Goal: Transaction & Acquisition: Subscribe to service/newsletter

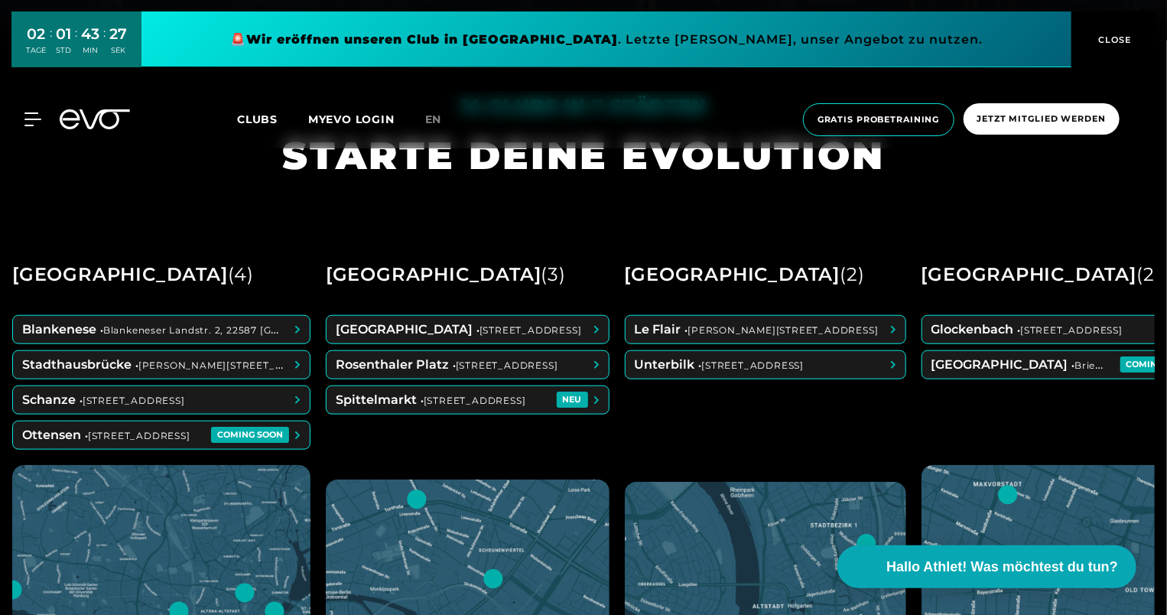
scroll to position [612, 0]
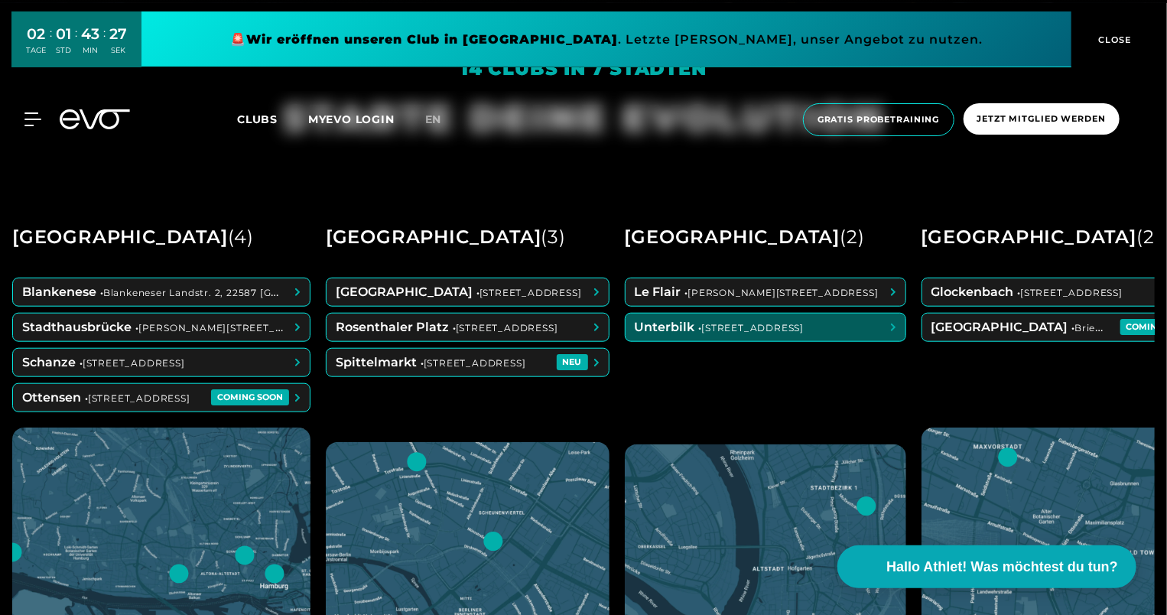
click at [730, 327] on span at bounding box center [766, 328] width 280 height 28
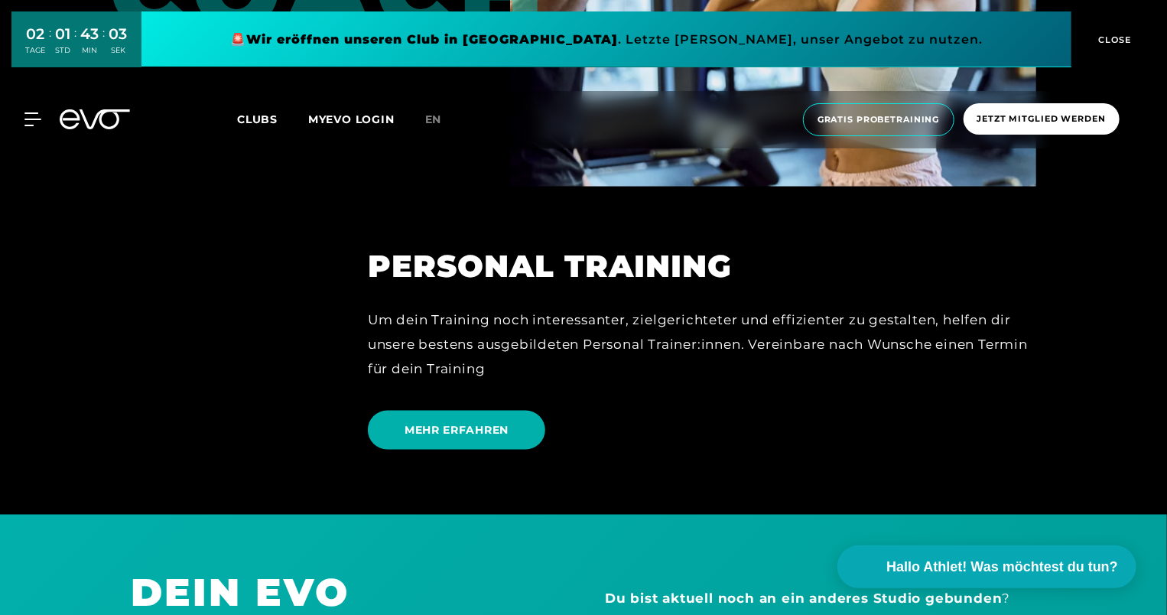
scroll to position [3901, 0]
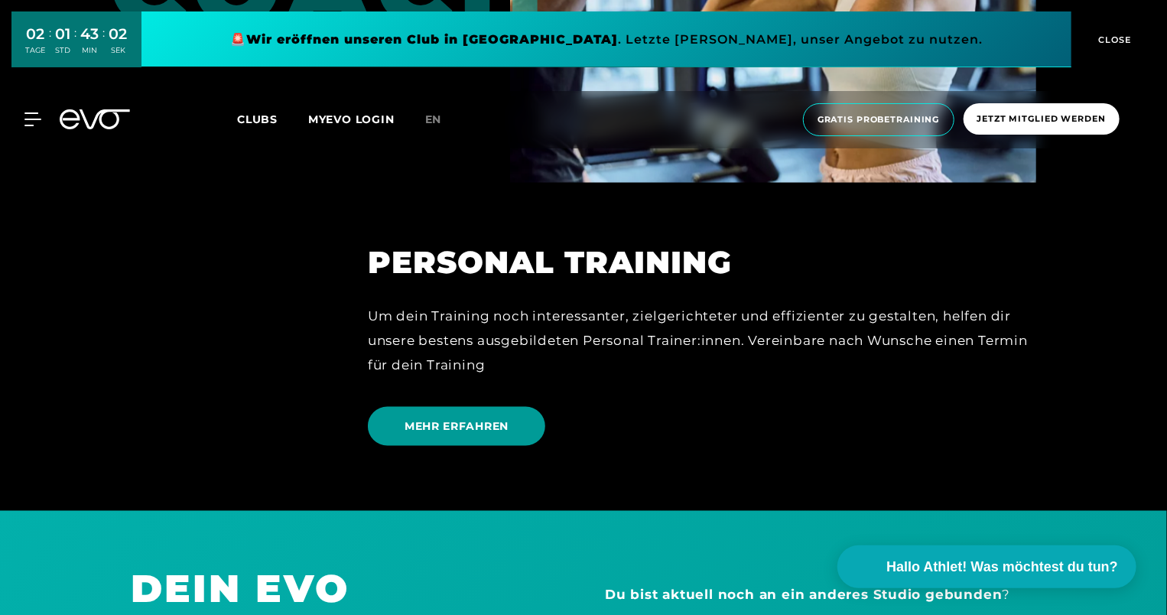
click at [530, 409] on span "MEHR ERFAHREN" at bounding box center [456, 426] width 177 height 39
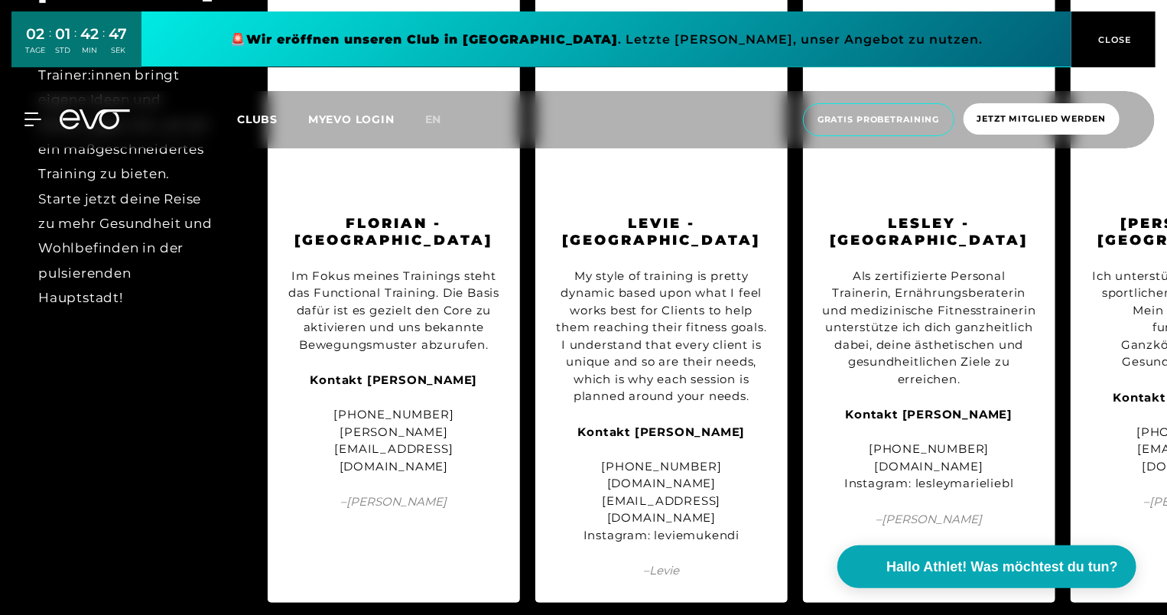
scroll to position [1836, 0]
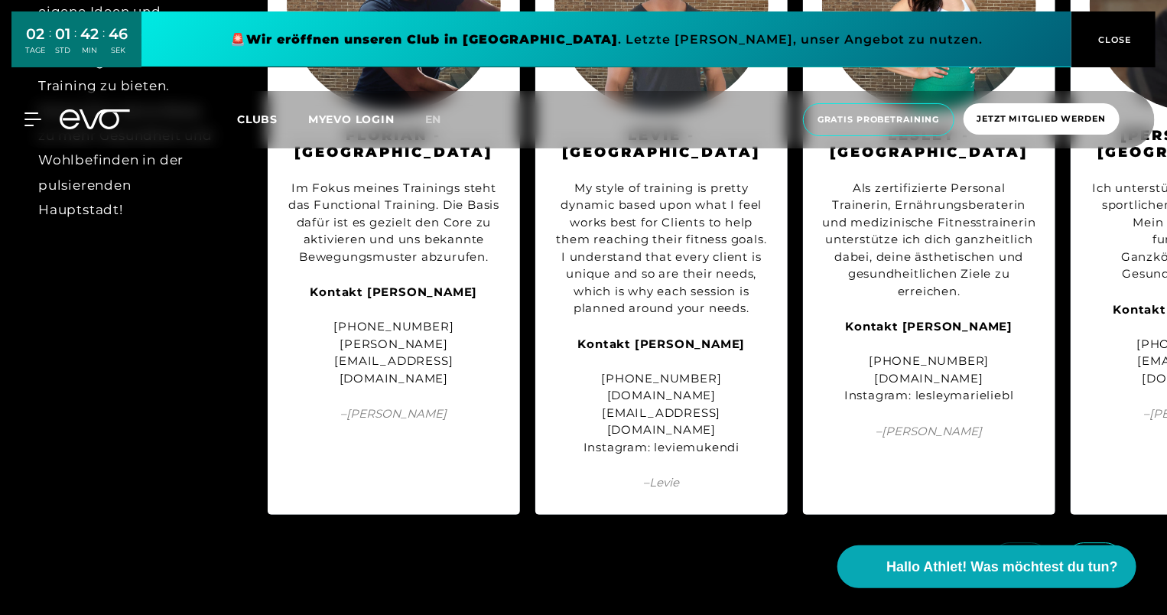
click at [1078, 542] on span at bounding box center [1095, 559] width 56 height 34
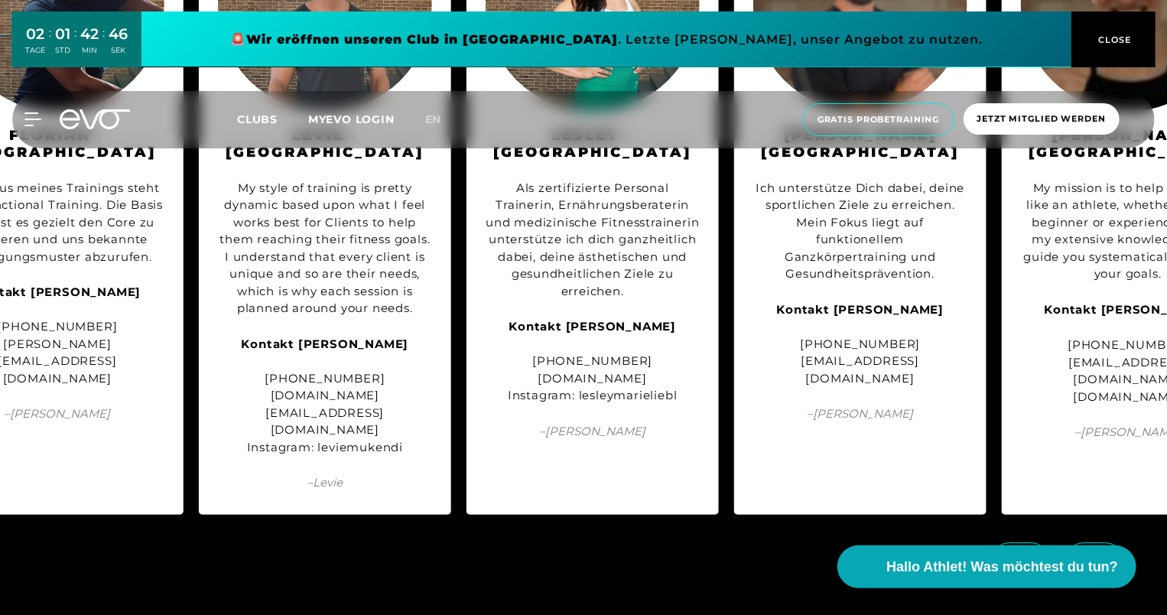
scroll to position [0, 346]
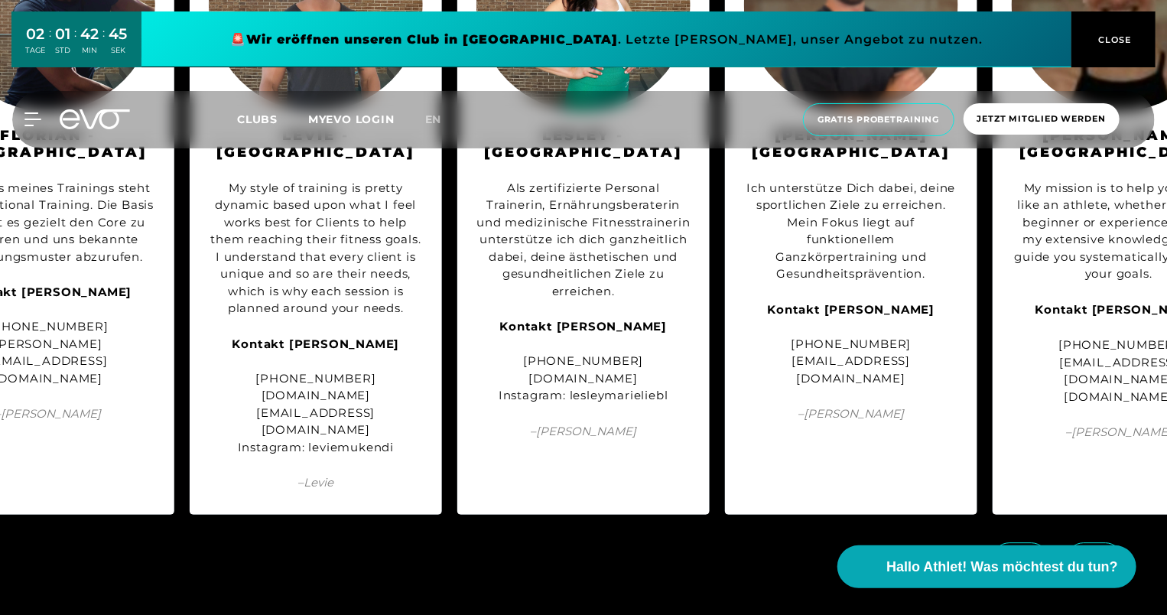
click at [1081, 542] on span at bounding box center [1095, 559] width 56 height 34
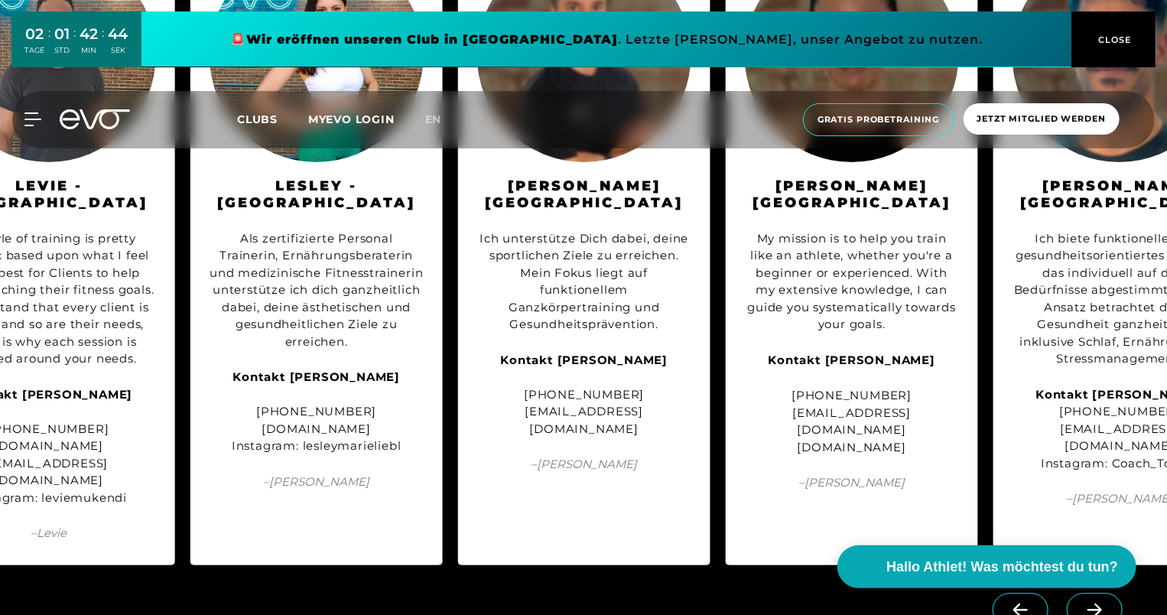
scroll to position [1759, 0]
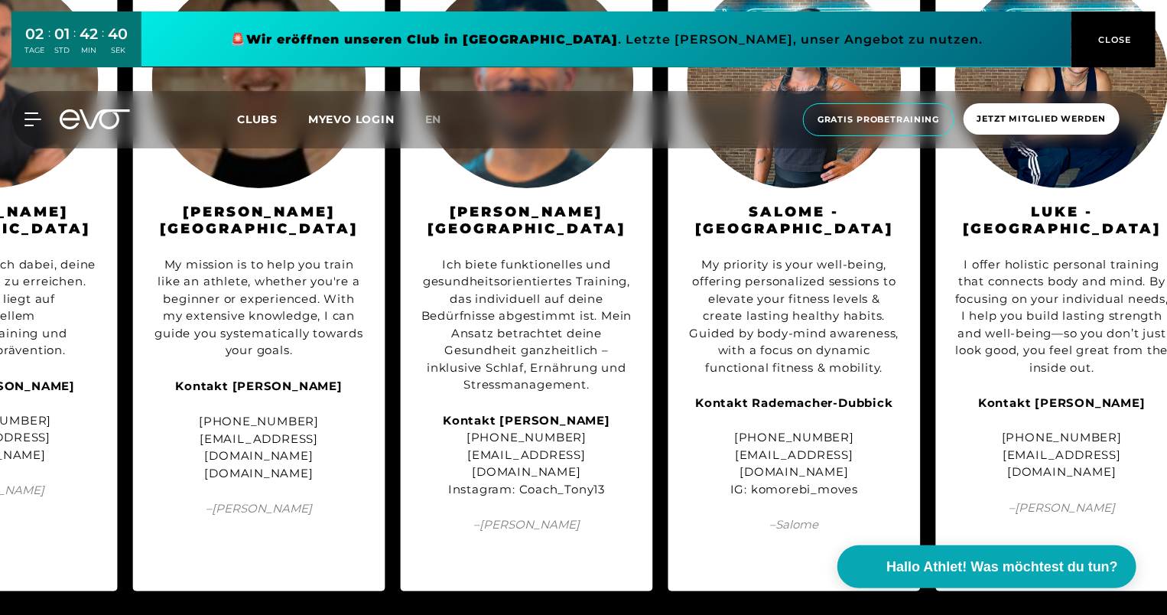
scroll to position [0, 1242]
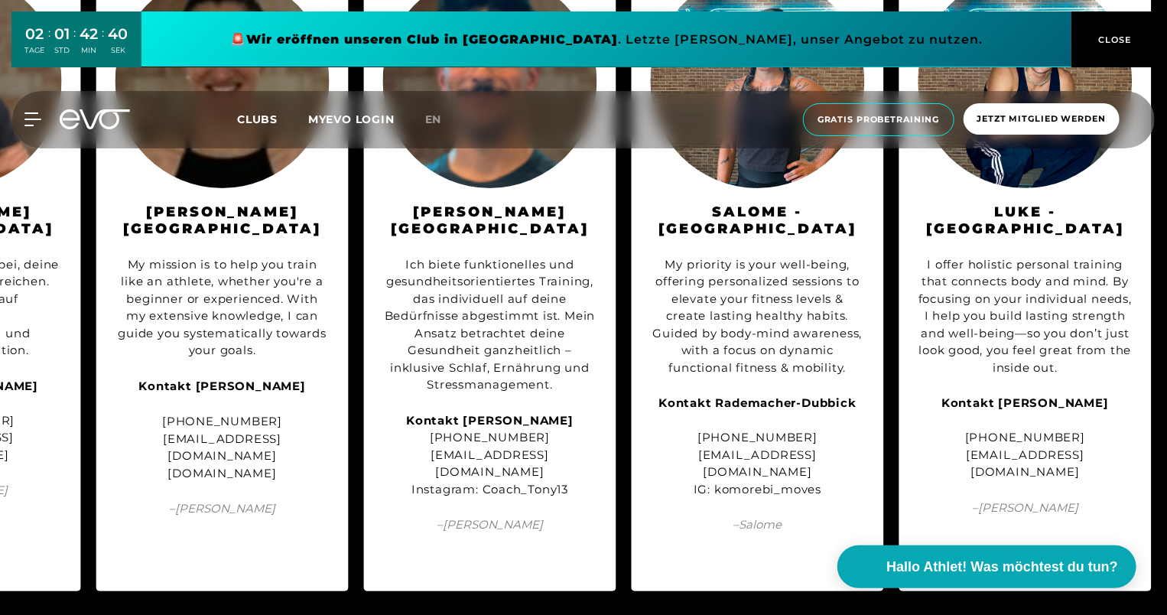
drag, startPoint x: 1098, startPoint y: 597, endPoint x: 1067, endPoint y: 597, distance: 30.6
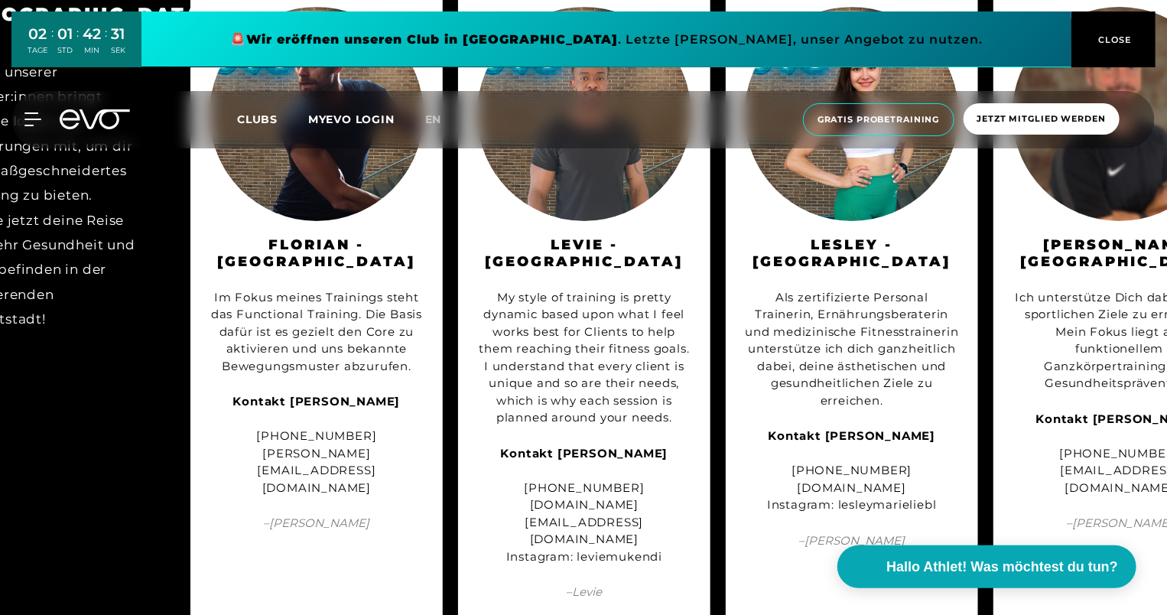
scroll to position [1836, 0]
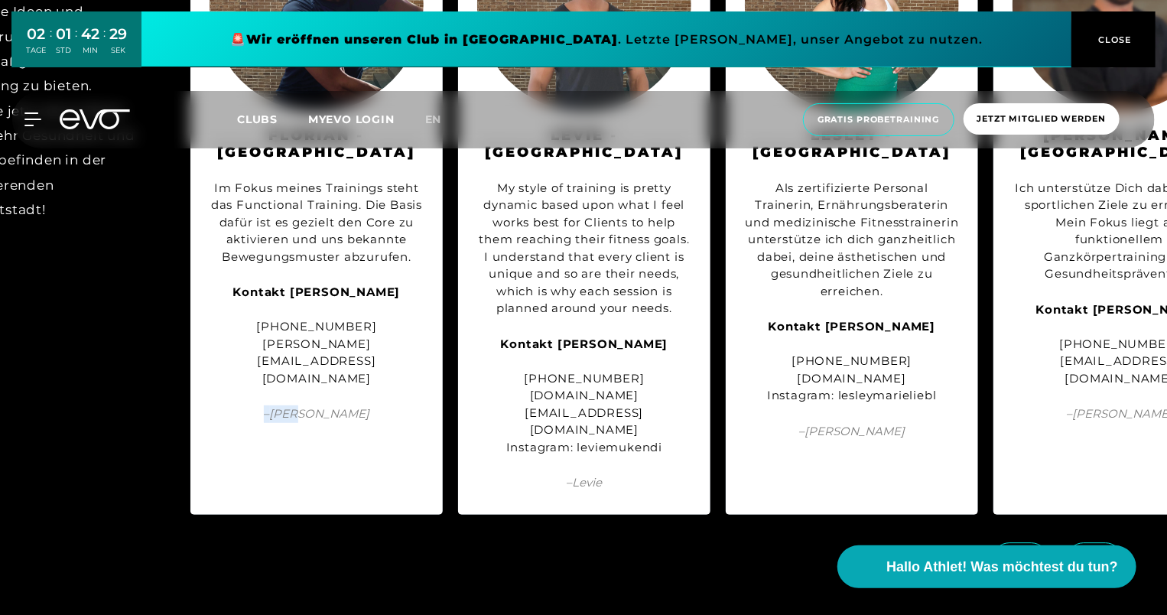
drag, startPoint x: 294, startPoint y: 477, endPoint x: 324, endPoint y: 473, distance: 30.2
click at [324, 473] on div "BERLIN Jeder unserer Trainer:innen bringt eigene Ideen und Erfahrungen mit, um …" at bounding box center [583, 194] width 1167 height 671
click at [1013, 542] on span at bounding box center [1021, 559] width 56 height 34
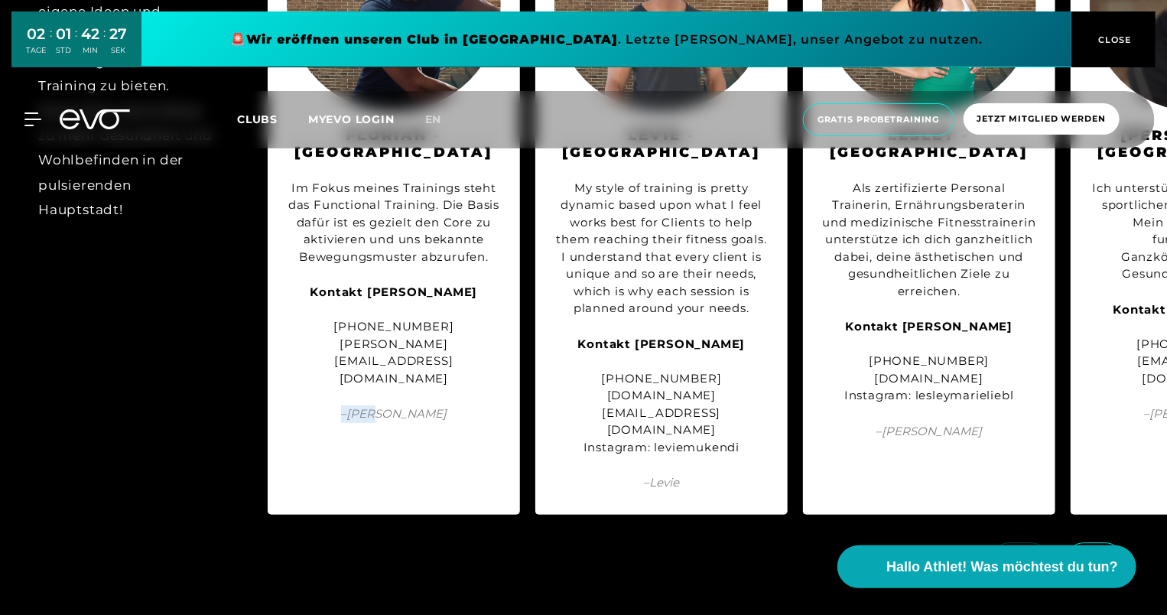
click at [1013, 543] on link at bounding box center [1024, 550] width 62 height 15
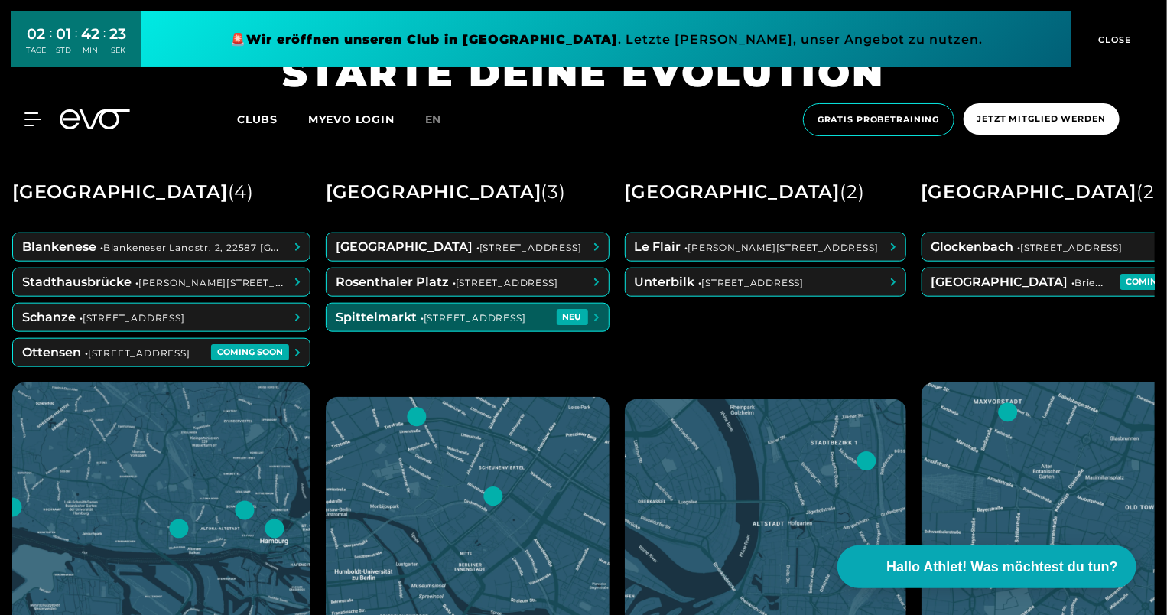
scroll to position [612, 0]
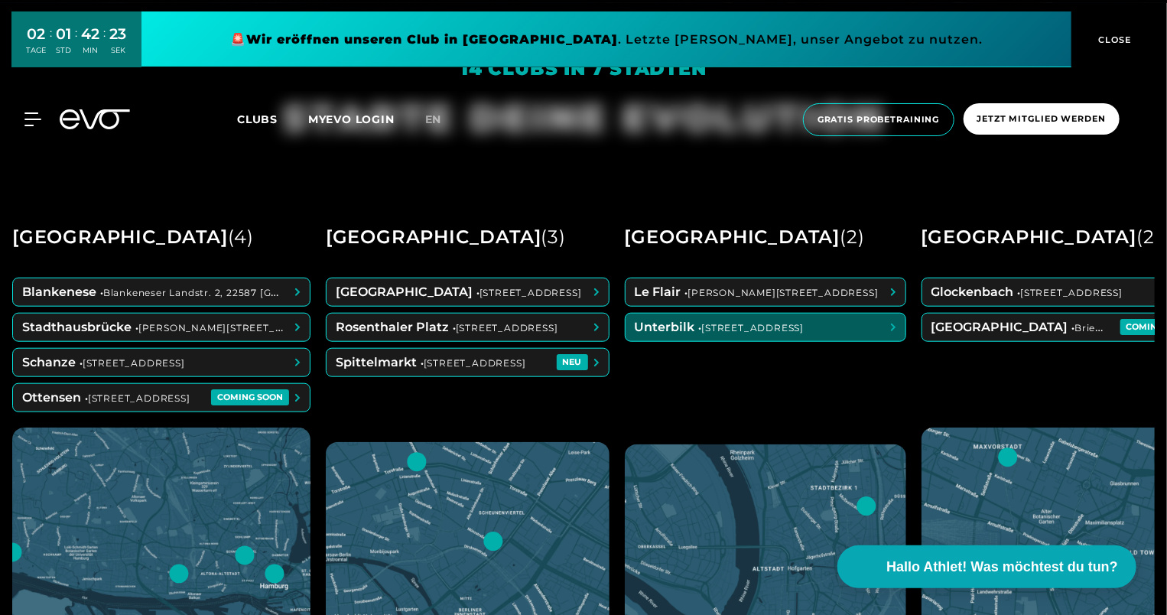
click at [720, 328] on span at bounding box center [766, 328] width 280 height 28
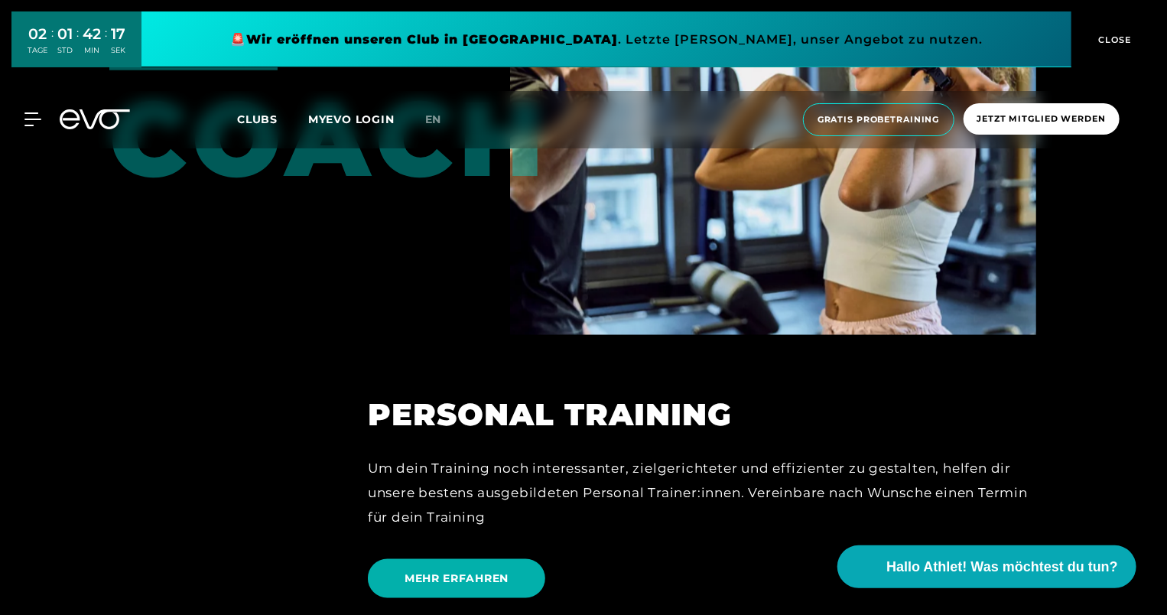
scroll to position [3901, 0]
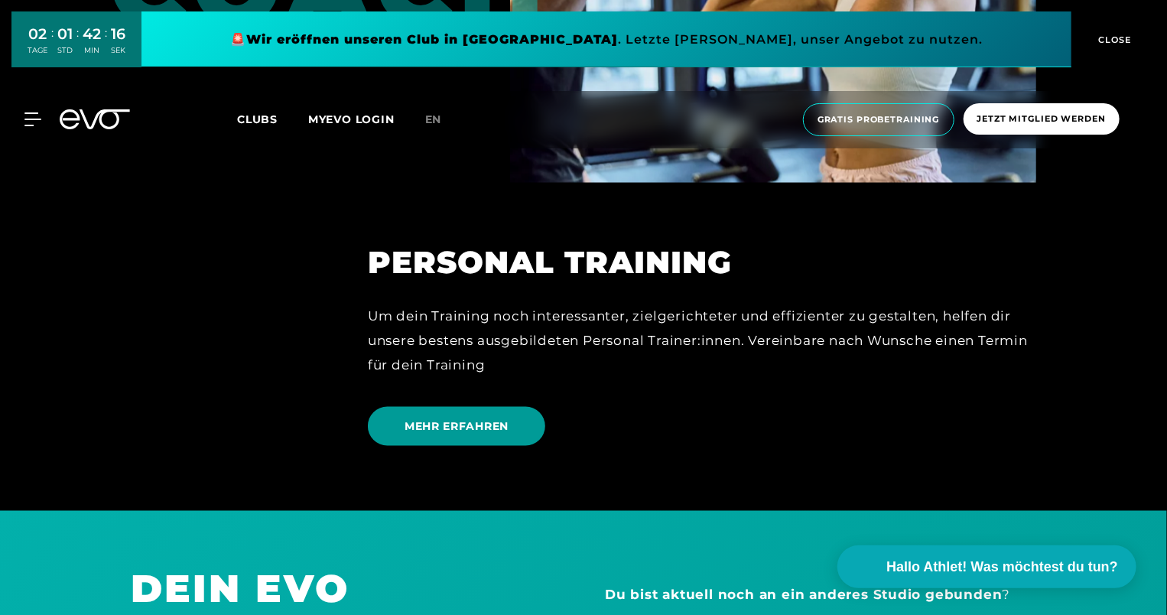
click at [527, 438] on span "MEHR ERFAHREN" at bounding box center [456, 426] width 177 height 39
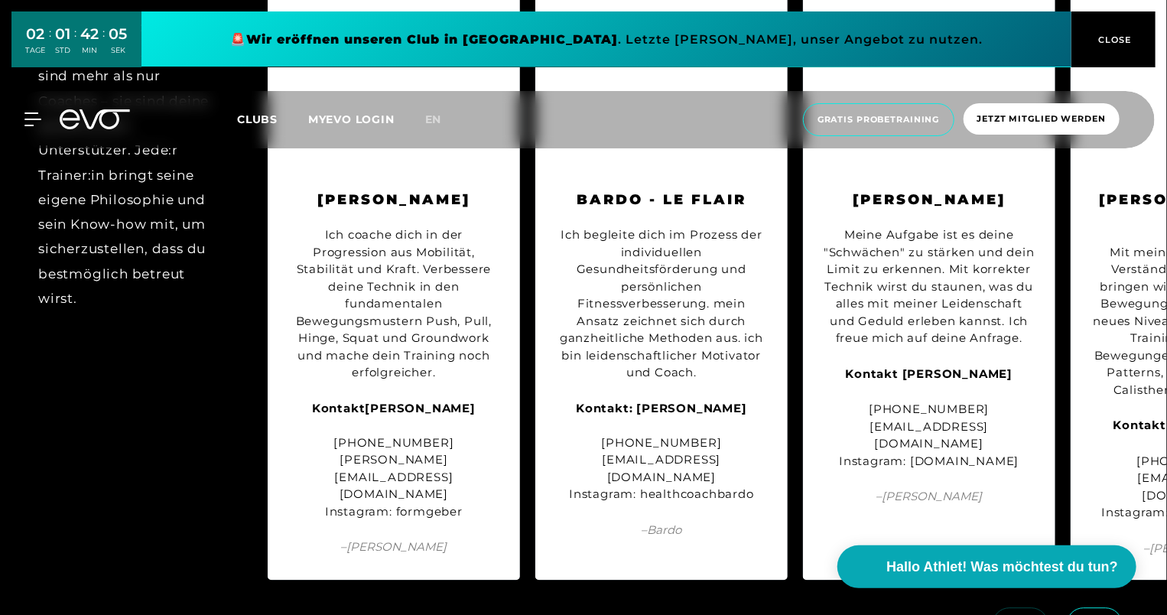
scroll to position [4589, 0]
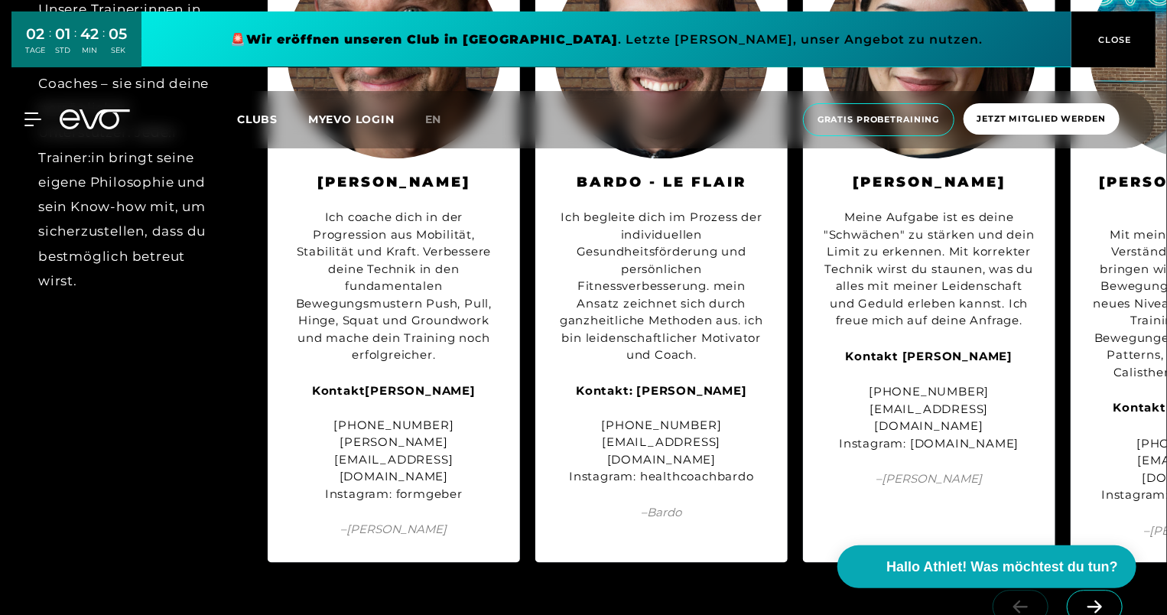
click at [1092, 600] on icon at bounding box center [1094, 607] width 27 height 14
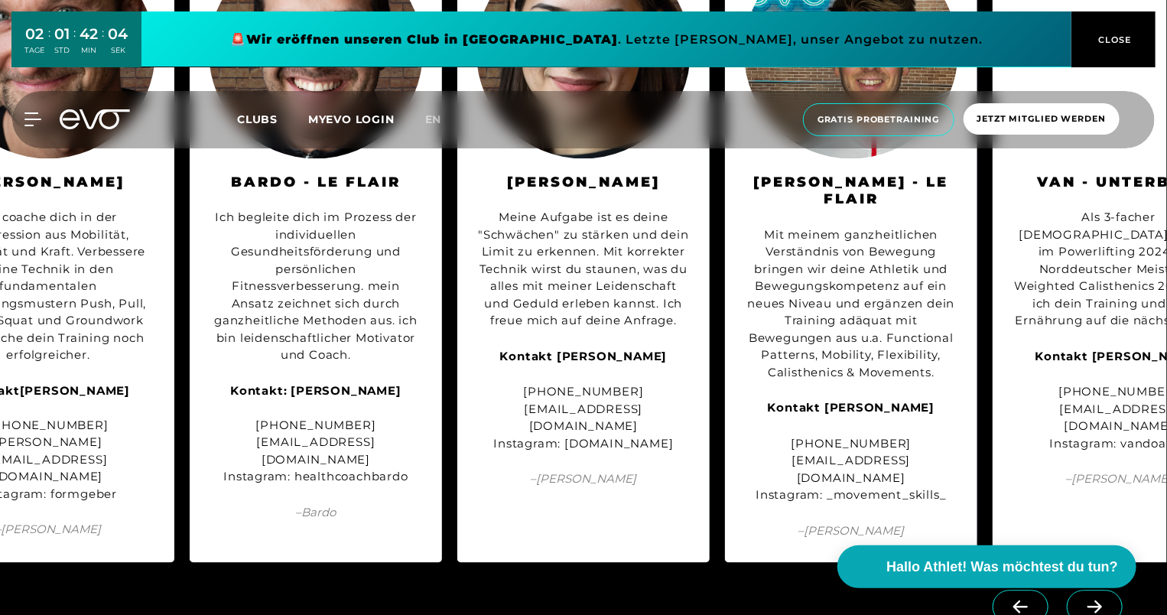
click at [1089, 590] on span at bounding box center [1095, 607] width 56 height 34
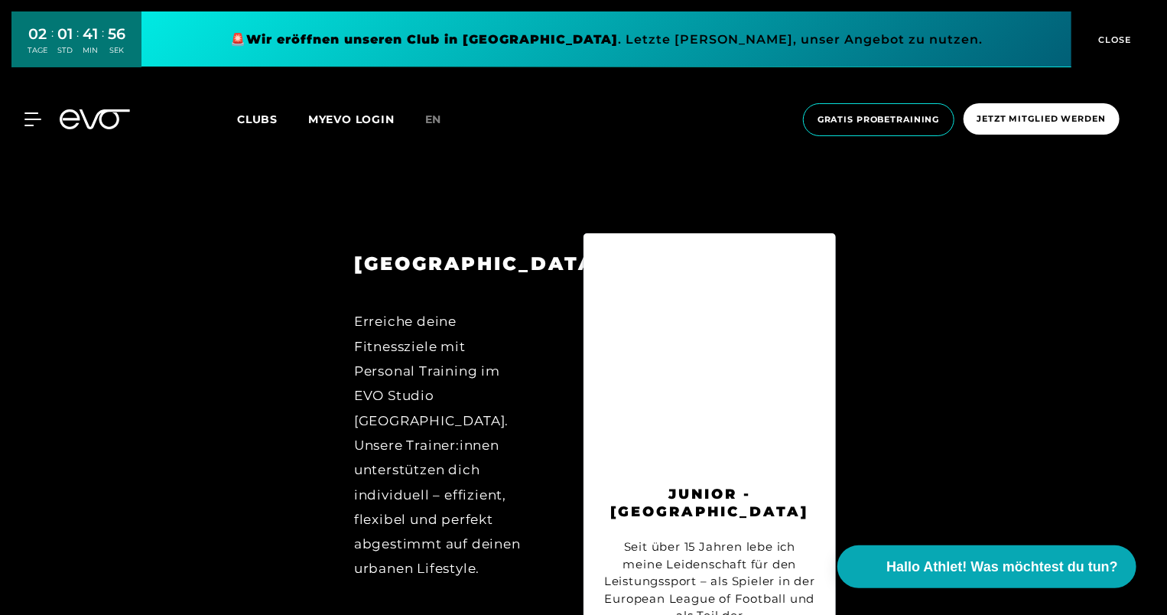
scroll to position [5736, 0]
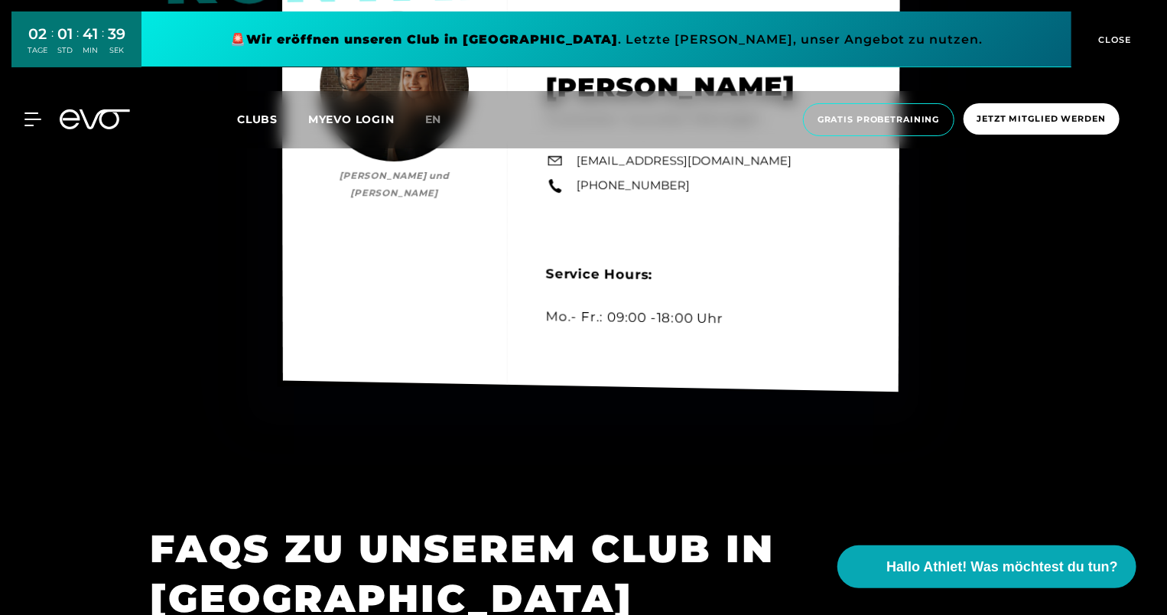
scroll to position [4801, 0]
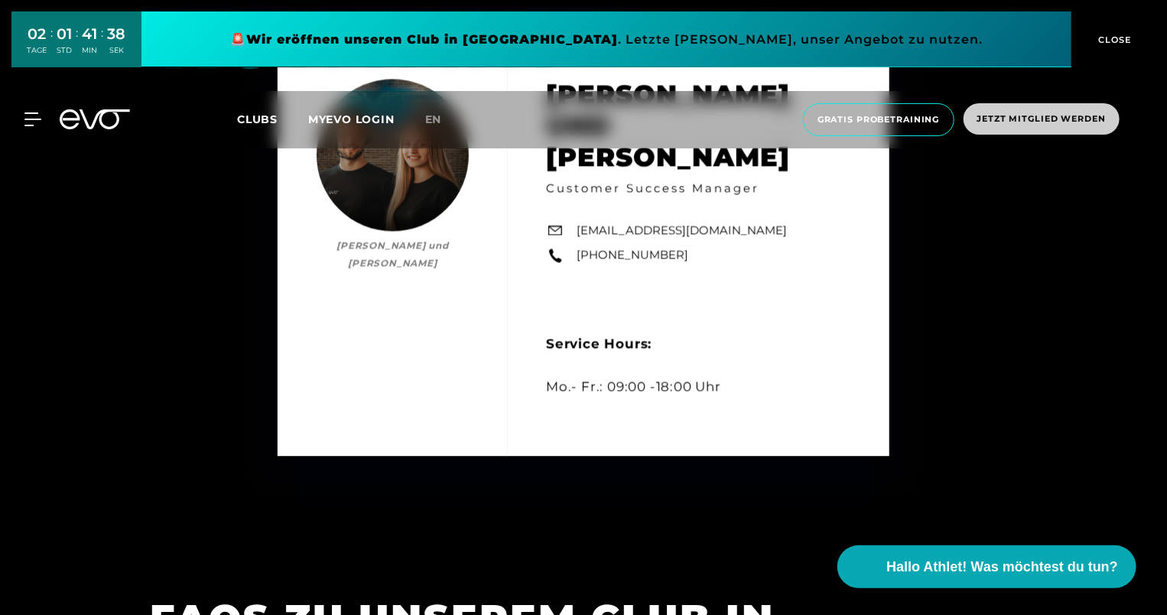
click at [1000, 115] on span "Jetzt Mitglied werden" at bounding box center [1041, 118] width 128 height 13
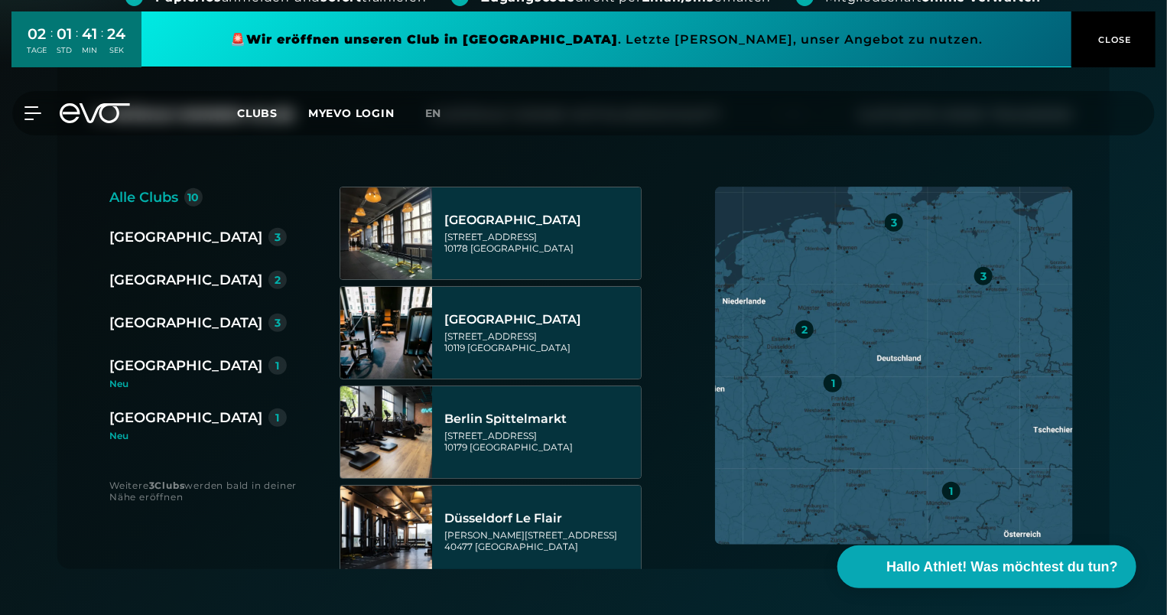
scroll to position [306, 0]
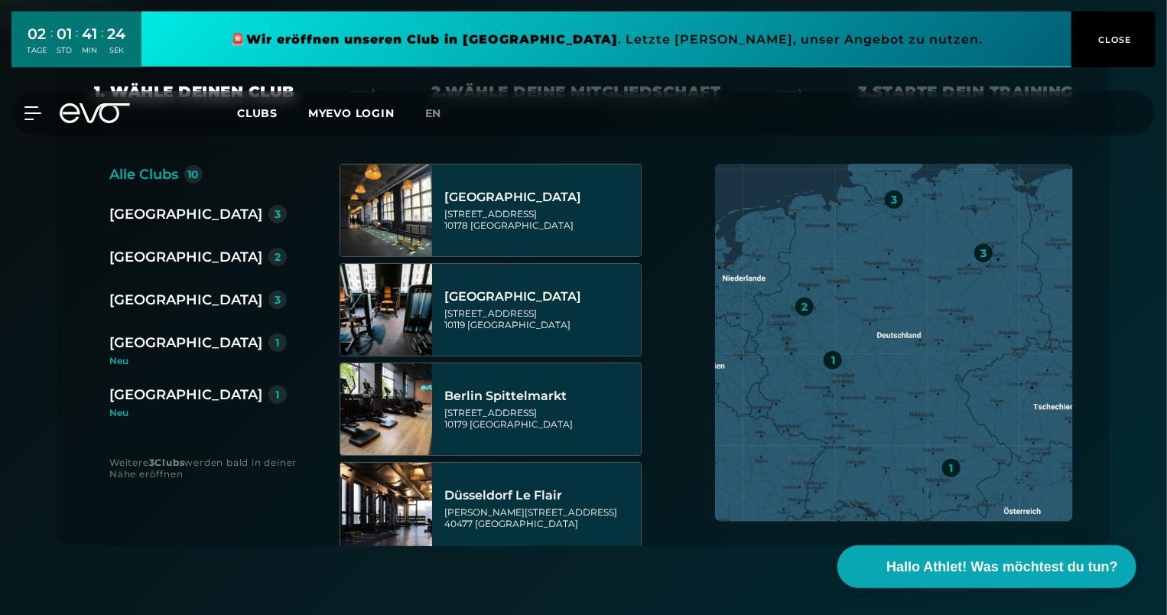
click at [167, 266] on div "[GEOGRAPHIC_DATA]" at bounding box center [185, 256] width 153 height 21
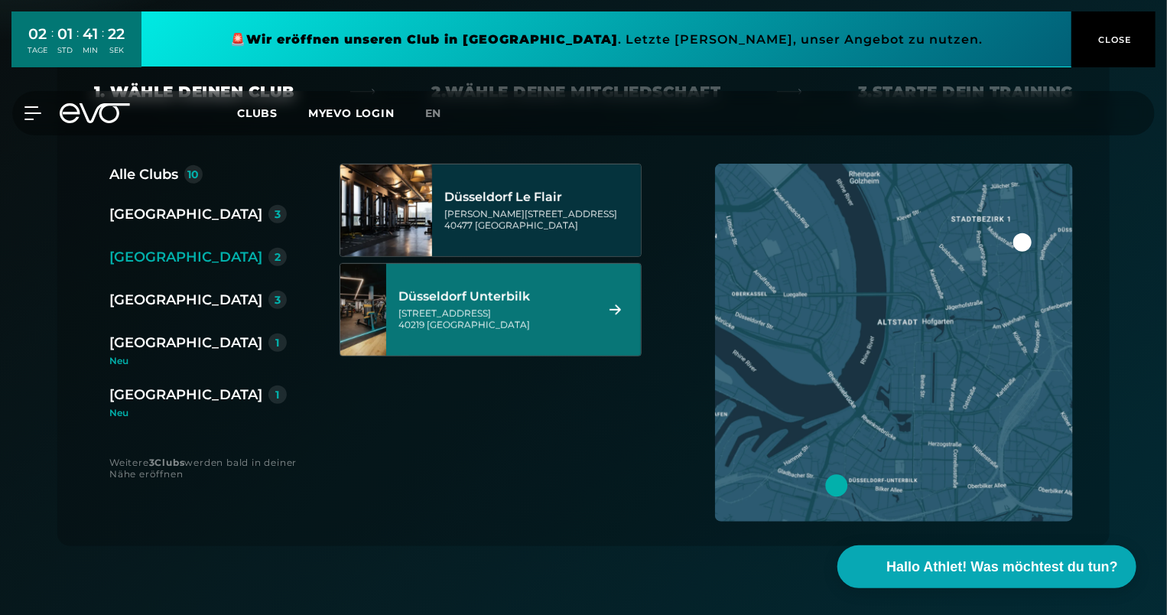
drag, startPoint x: 484, startPoint y: 299, endPoint x: 460, endPoint y: 118, distance: 182.9
click at [483, 295] on div "Düsseldorf Unterbilk" at bounding box center [494, 296] width 192 height 15
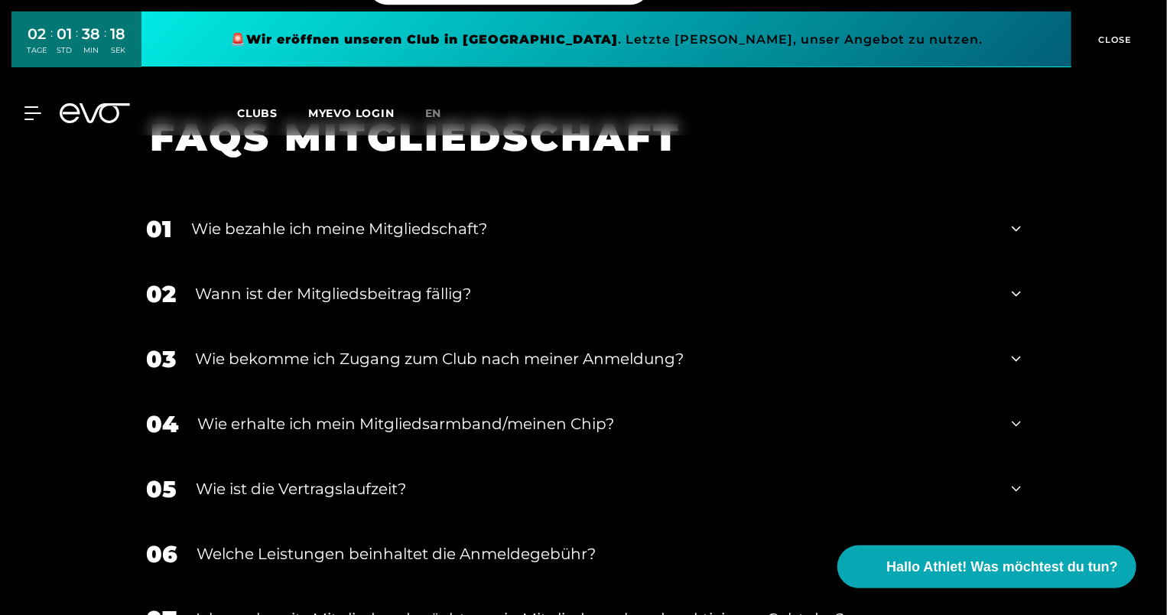
scroll to position [2480, 0]
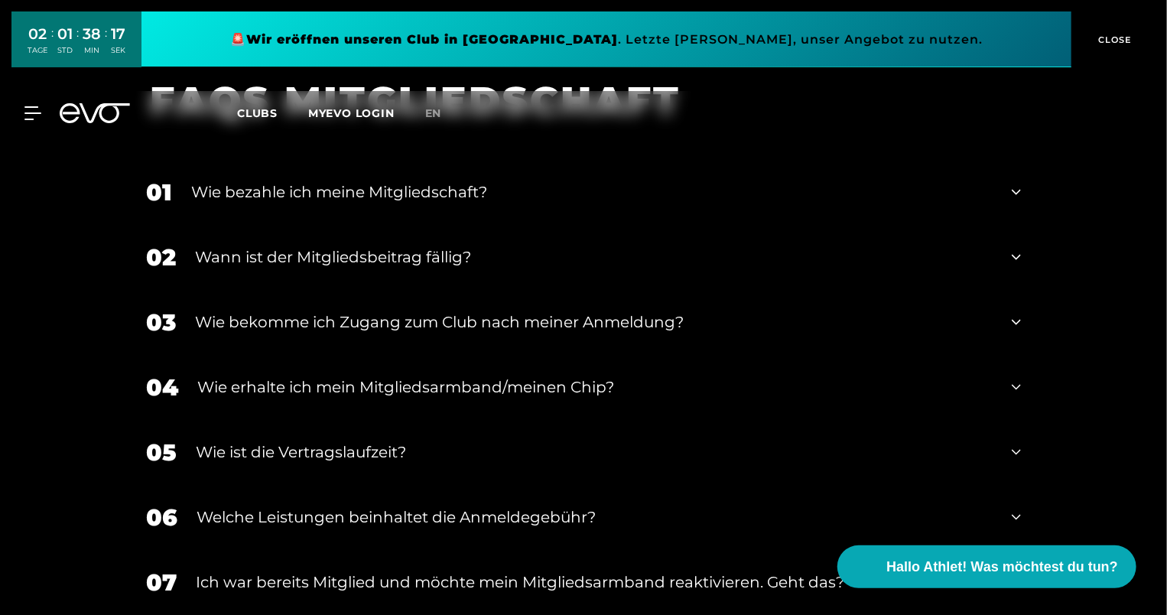
click at [226, 376] on div "Wie erhalte ich mein Mitgliedsarmband/meinen Chip?" at bounding box center [594, 387] width 795 height 23
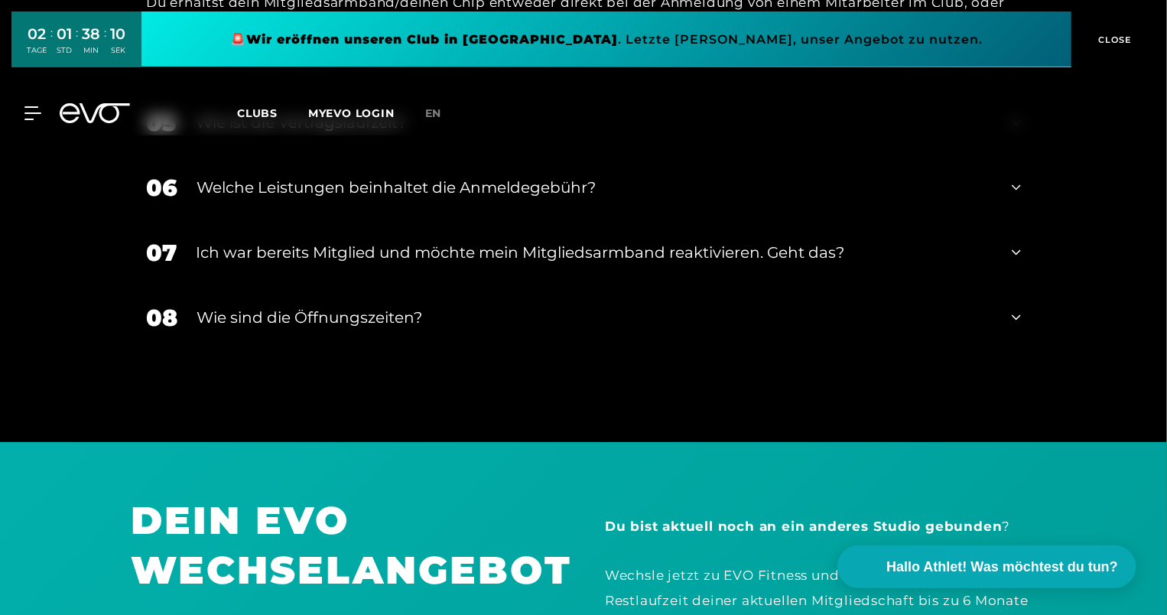
scroll to position [2938, 0]
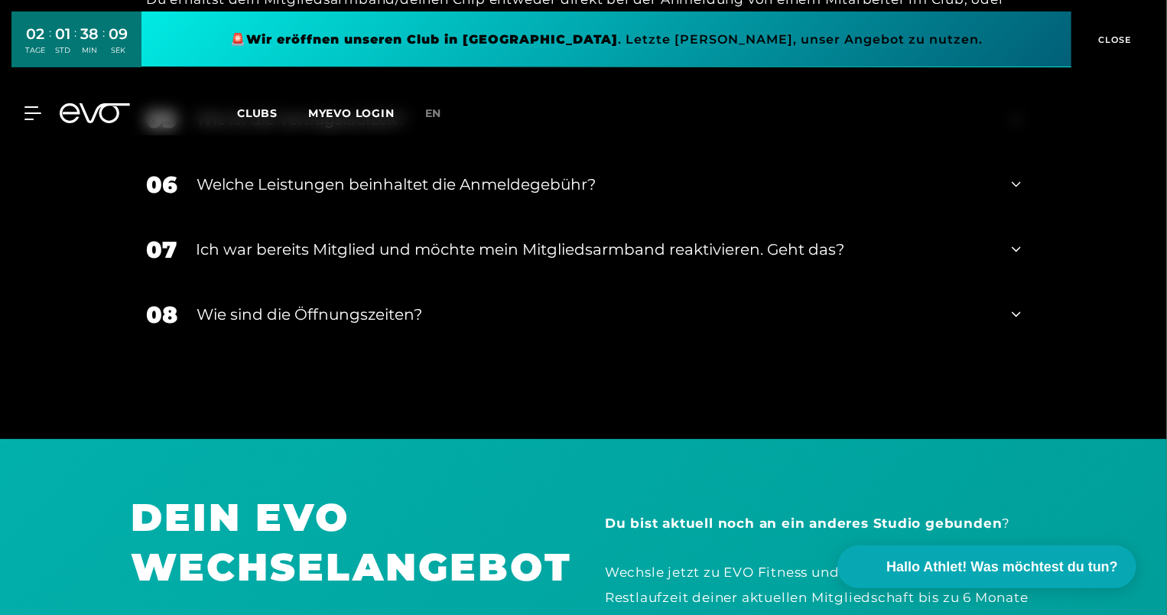
click at [633, 173] on div "Welche Leistungen beinhaltet die Anmeldegebühr?" at bounding box center [595, 184] width 796 height 23
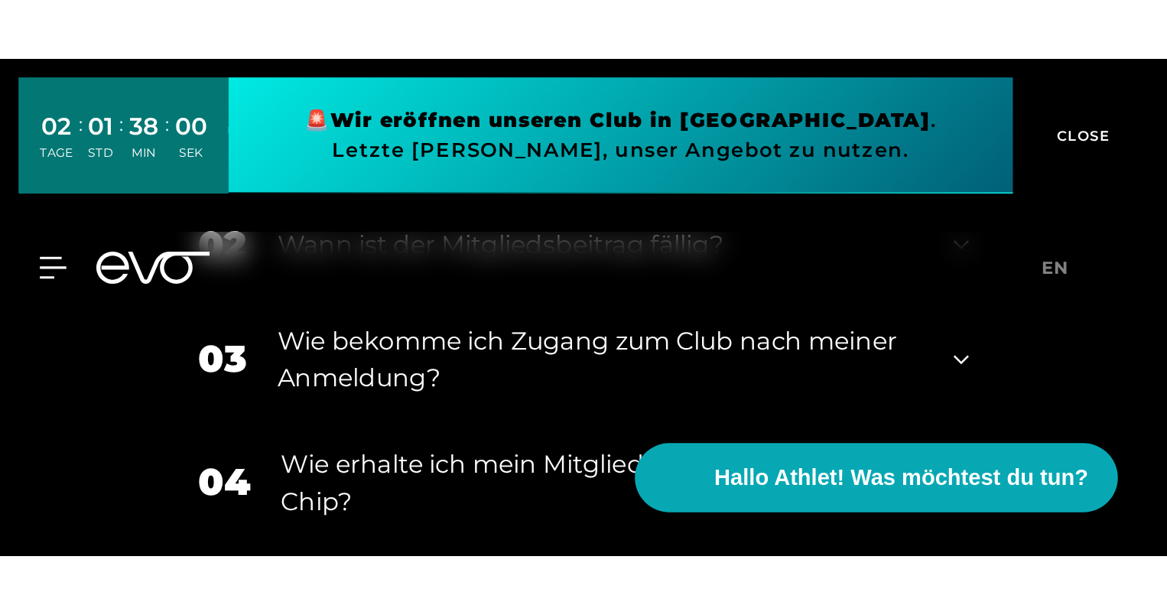
scroll to position [3238, 0]
